Goal: Find specific page/section: Find specific page/section

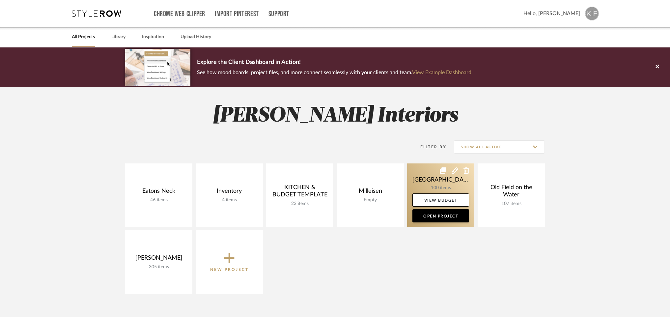
click at [442, 184] on link at bounding box center [440, 195] width 67 height 64
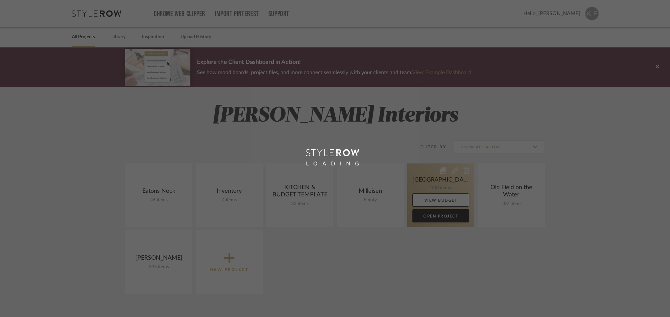
scroll to position [1, 0]
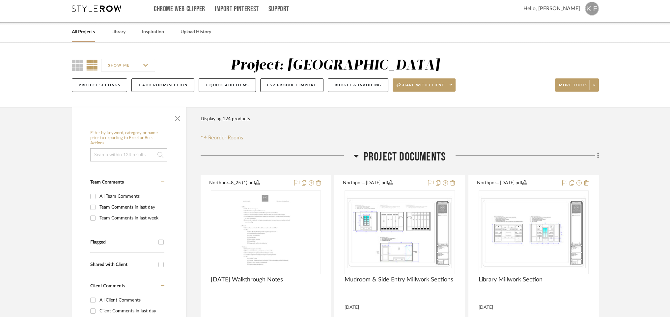
scroll to position [4, 0]
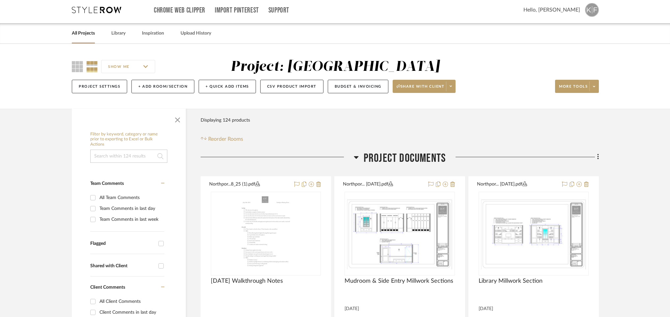
scroll to position [1, 0]
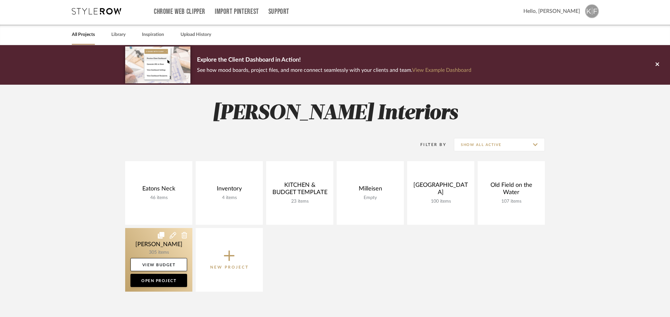
click at [148, 247] on link at bounding box center [158, 260] width 67 height 64
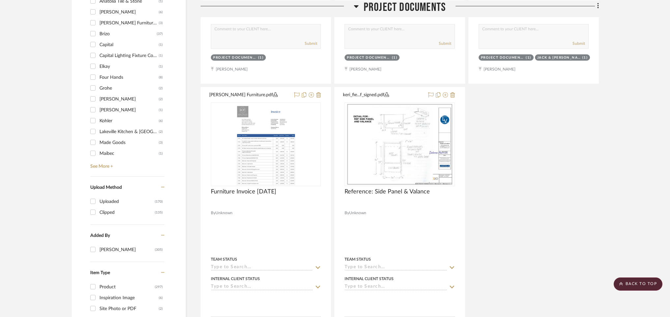
scroll to position [665, 0]
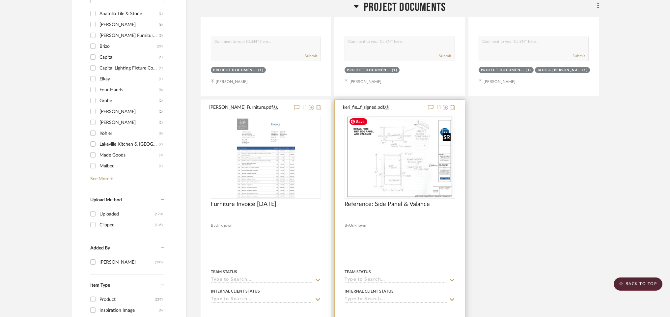
click at [0, 0] on img at bounding box center [0, 0] width 0 height 0
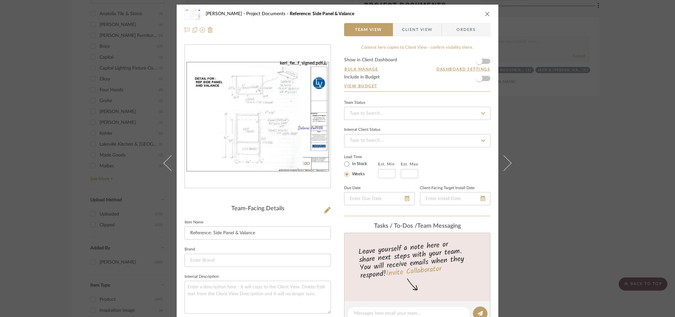
scroll to position [0, 0]
click at [485, 14] on icon "close" at bounding box center [487, 14] width 5 height 5
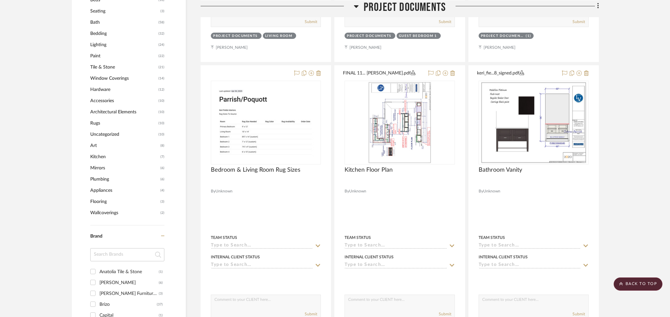
scroll to position [399, 0]
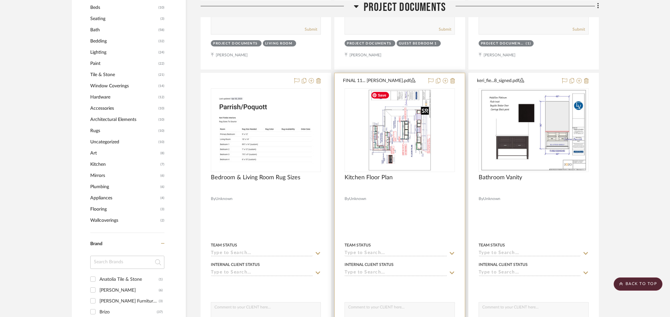
click at [401, 147] on img "0" at bounding box center [400, 130] width 64 height 82
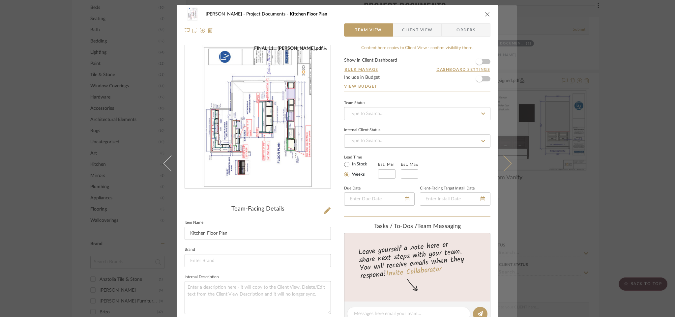
click at [506, 162] on icon at bounding box center [504, 164] width 16 height 16
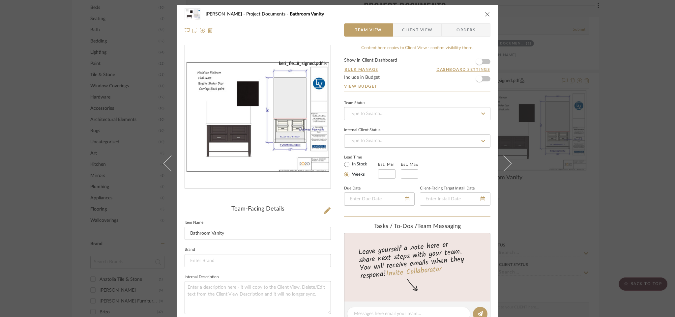
click at [506, 162] on icon at bounding box center [504, 164] width 16 height 16
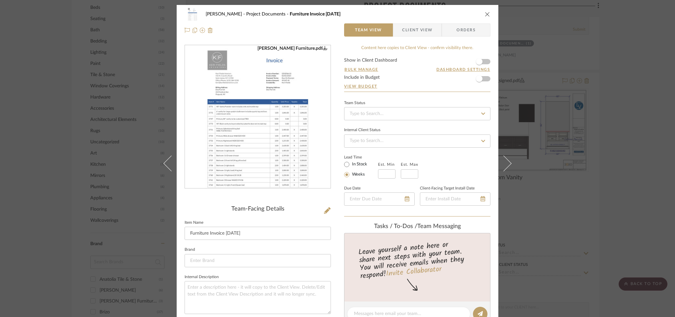
click at [506, 162] on icon at bounding box center [504, 164] width 16 height 16
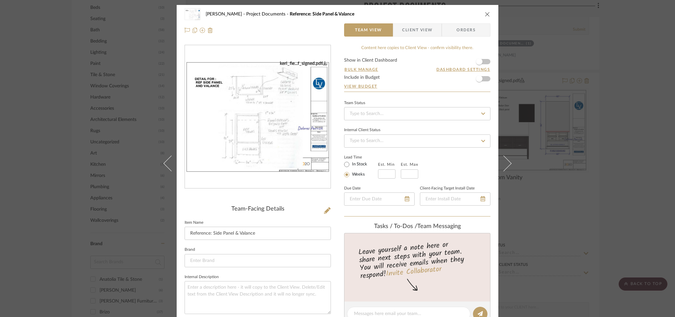
click at [506, 162] on icon at bounding box center [504, 164] width 16 height 16
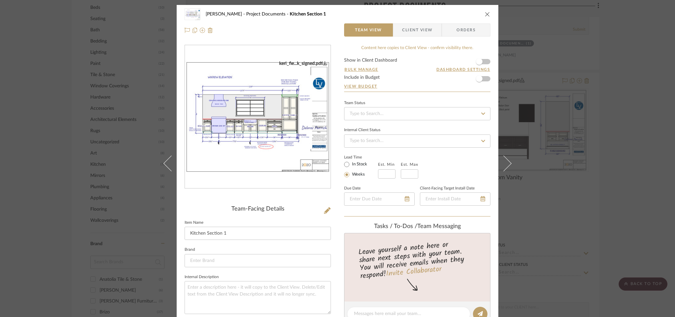
click at [506, 162] on icon at bounding box center [504, 164] width 16 height 16
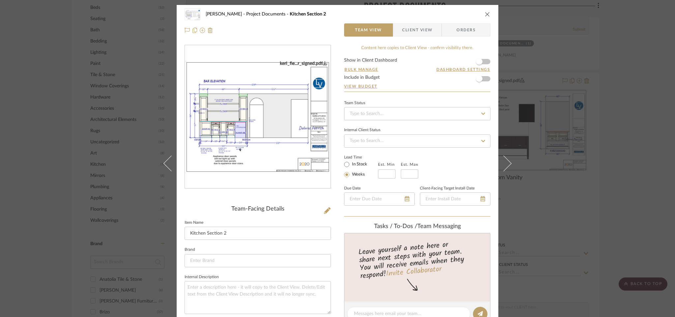
click at [506, 162] on icon at bounding box center [504, 164] width 16 height 16
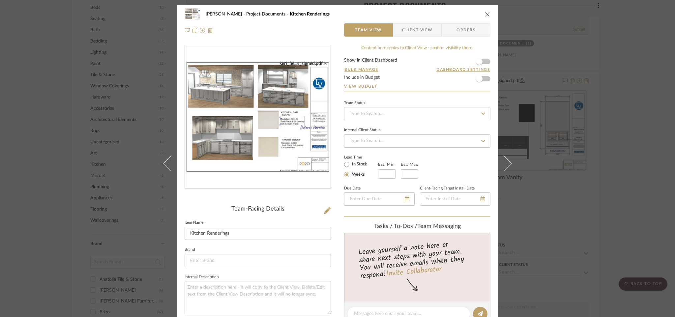
click at [506, 162] on icon at bounding box center [504, 164] width 16 height 16
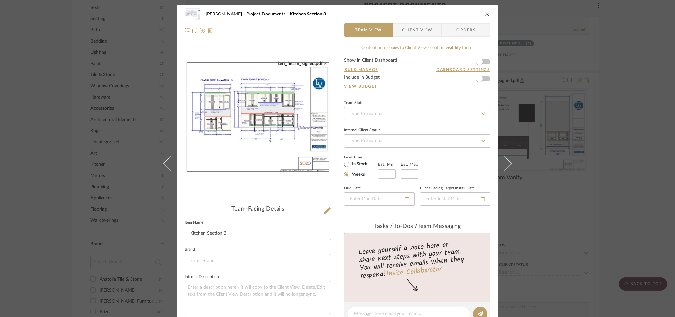
click at [506, 162] on icon at bounding box center [504, 164] width 16 height 16
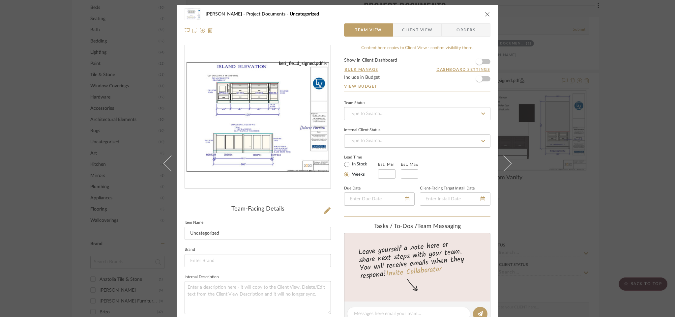
click at [506, 162] on icon at bounding box center [504, 164] width 16 height 16
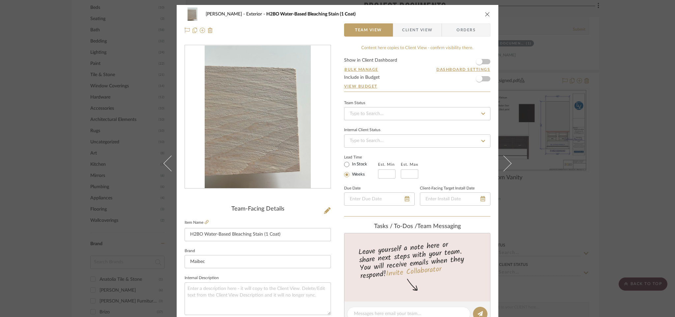
click at [506, 162] on icon at bounding box center [504, 164] width 16 height 16
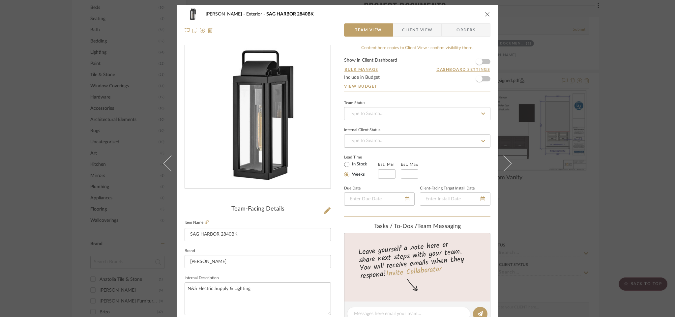
click at [486, 14] on icon "close" at bounding box center [487, 14] width 5 height 5
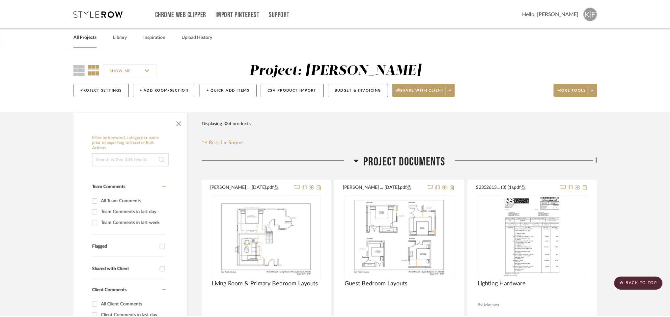
scroll to position [399, 0]
